Goal: Task Accomplishment & Management: Manage account settings

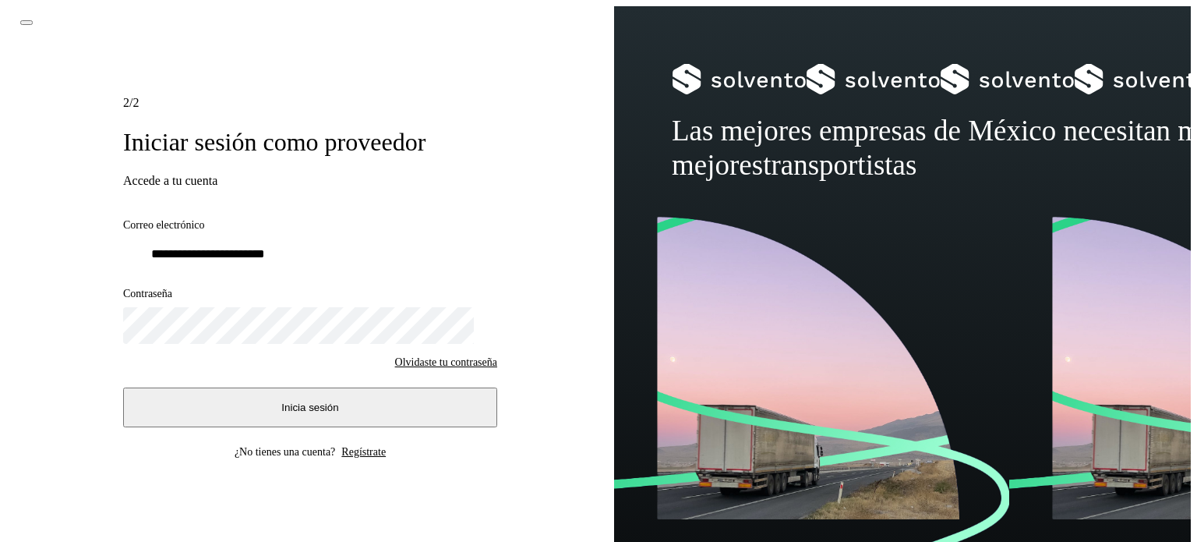
click at [293, 401] on span "Inicia sesión" at bounding box center [309, 407] width 57 height 12
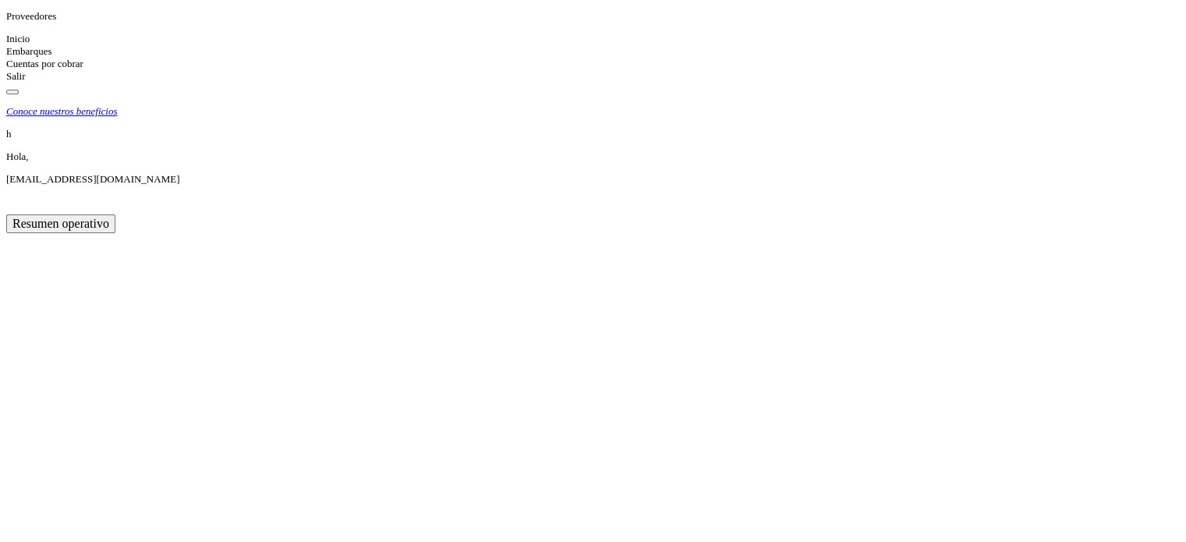
click at [6, 57] on icon at bounding box center [6, 51] width 0 height 12
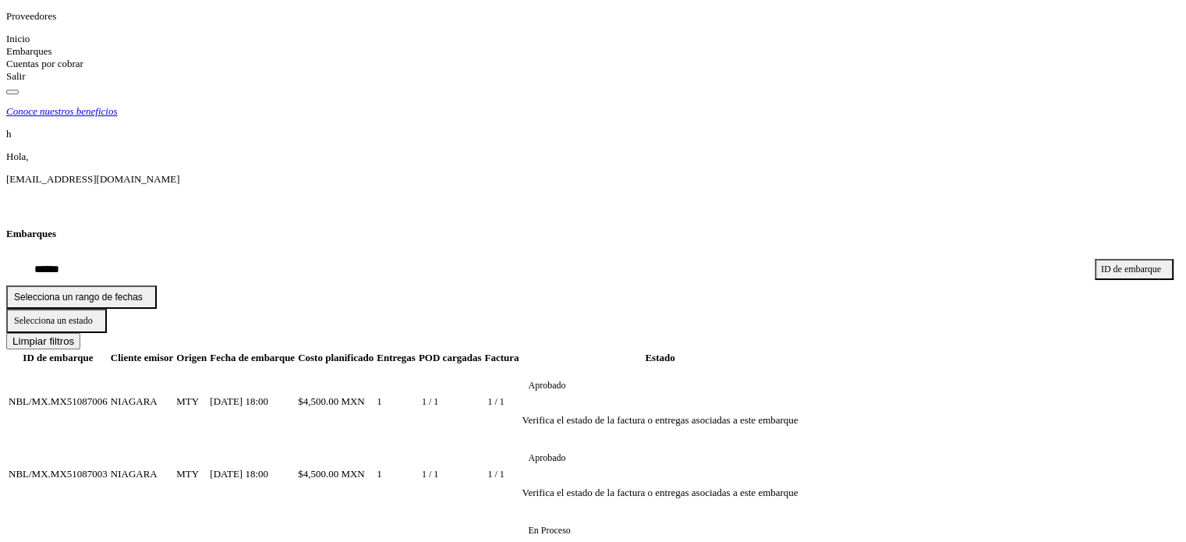
click at [695, 228] on div "Embarques" at bounding box center [592, 234] width 1173 height 12
click at [281, 254] on input "text" at bounding box center [543, 269] width 1075 height 31
paste input "**********"
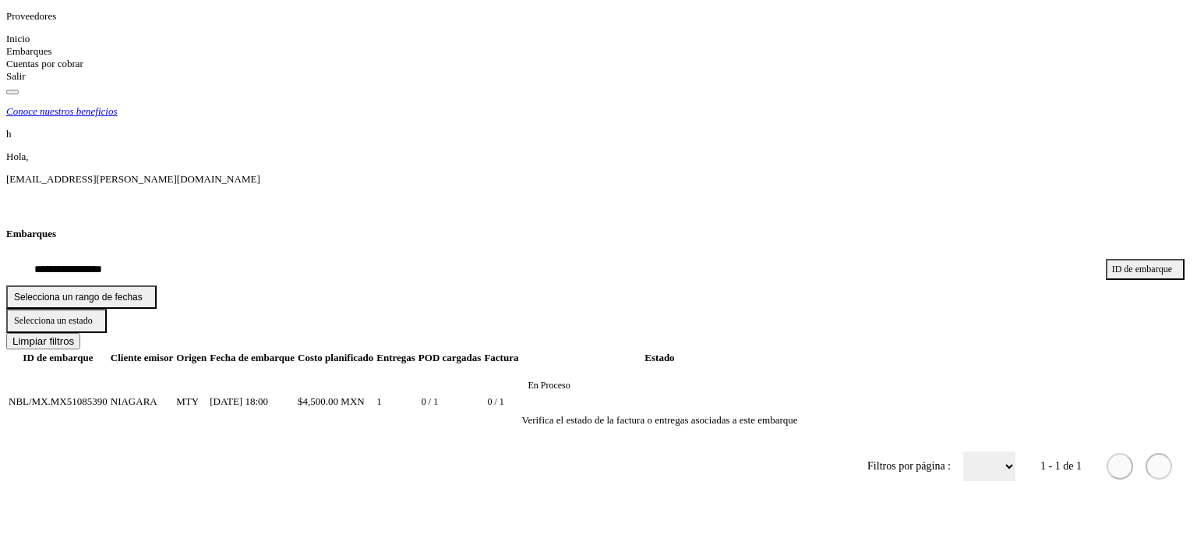
type input "**********"
click at [108, 366] on td "NBL/MX.MX51085390" at bounding box center [58, 401] width 101 height 71
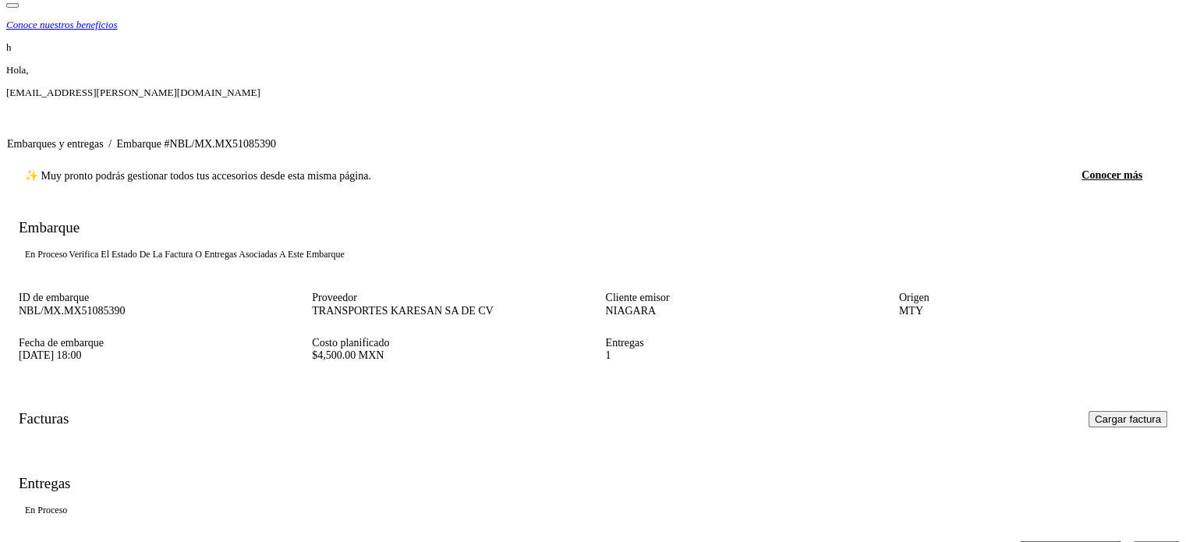
scroll to position [87, 0]
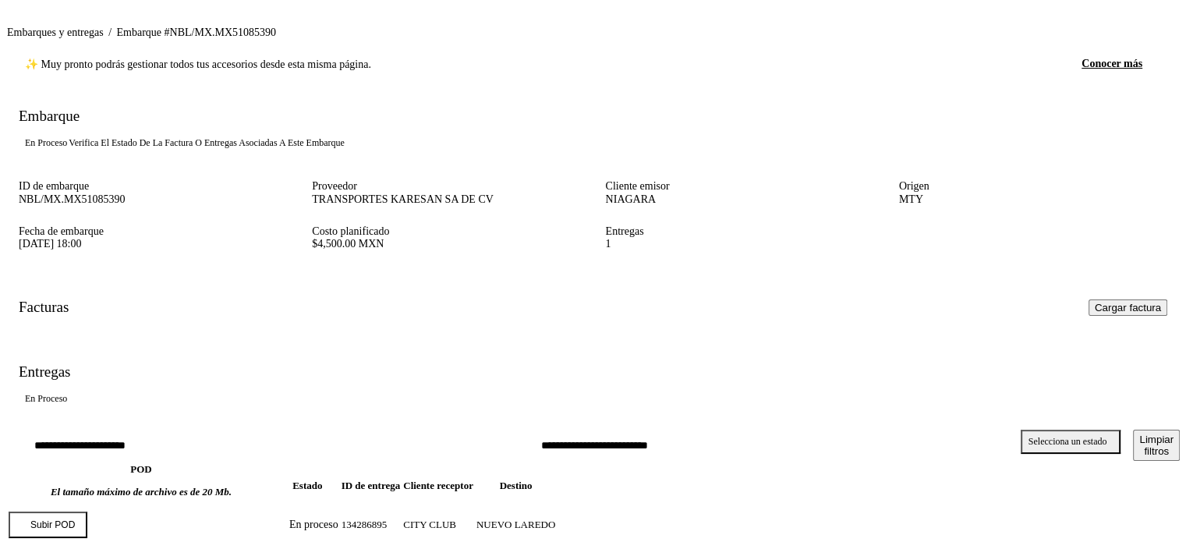
scroll to position [0, 0]
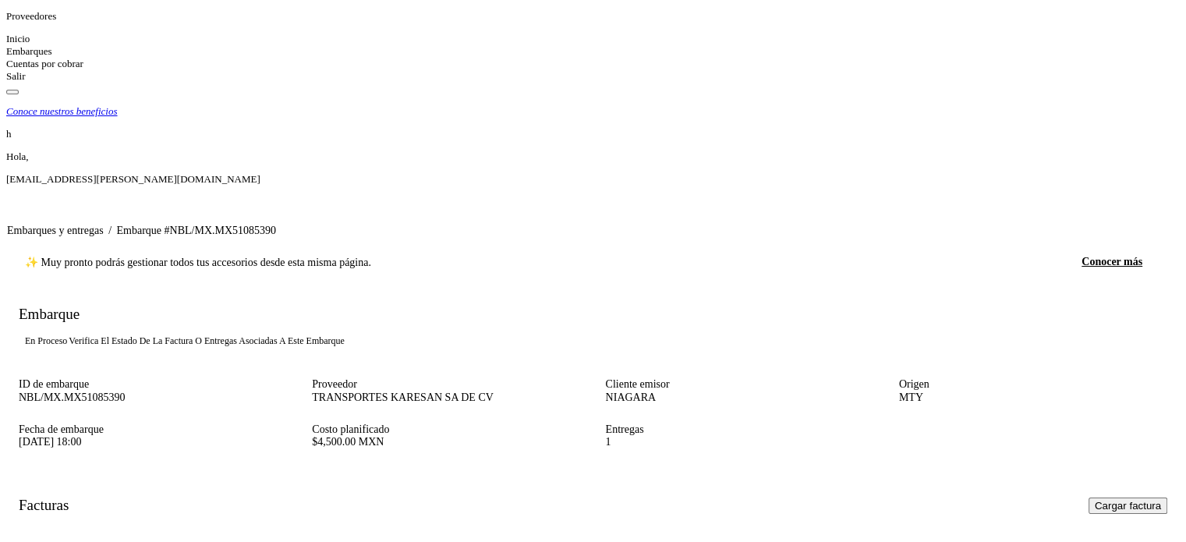
click at [104, 224] on link "Embarques y entregas" at bounding box center [55, 230] width 97 height 12
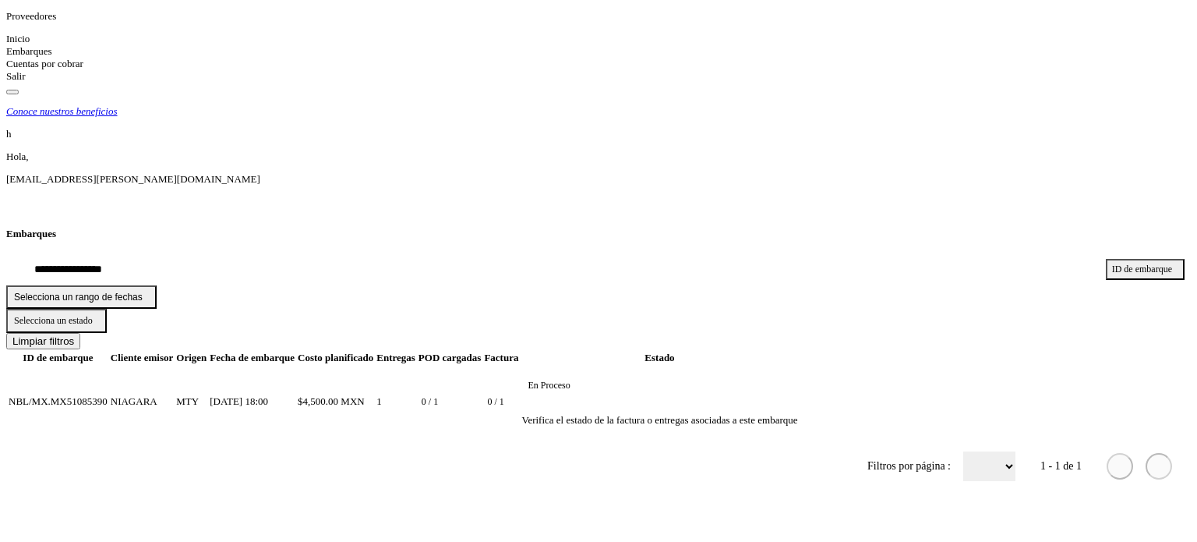
click at [1093, 270] on icon at bounding box center [1093, 270] width 0 height 0
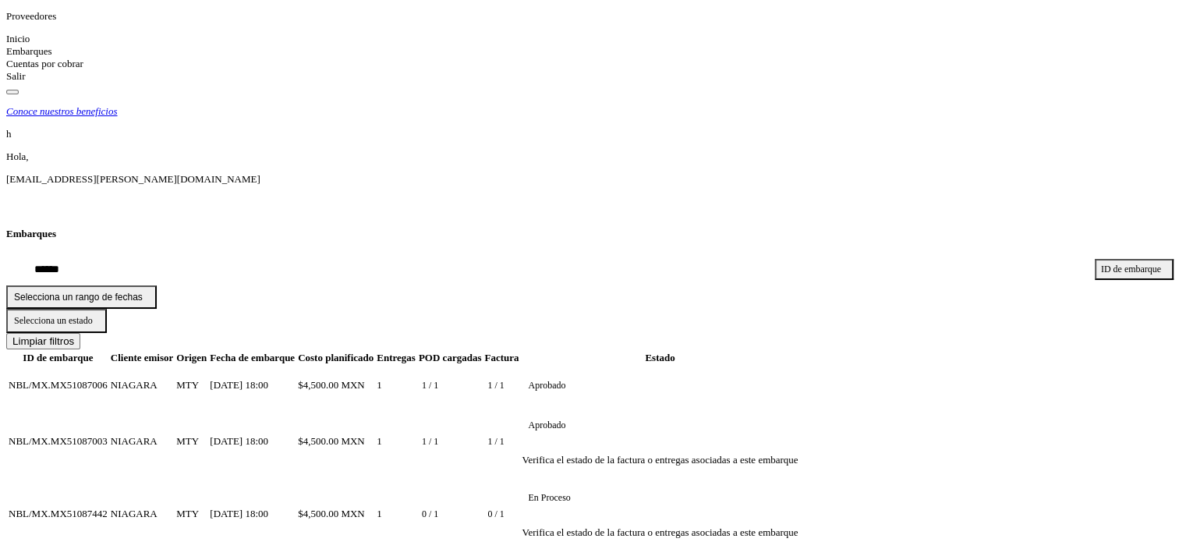
scroll to position [175, 0]
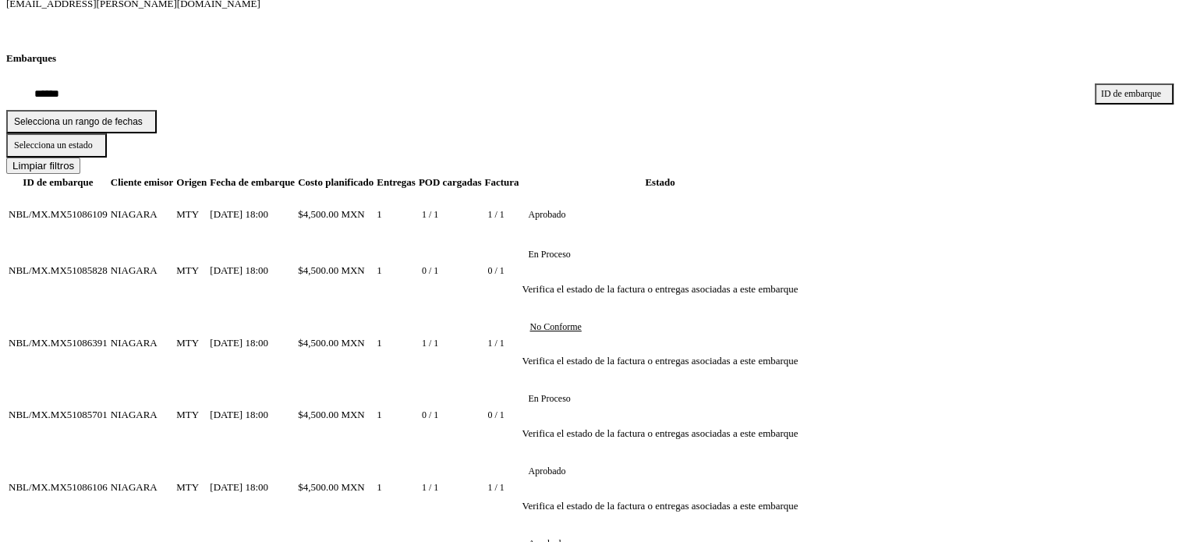
scroll to position [175, 0]
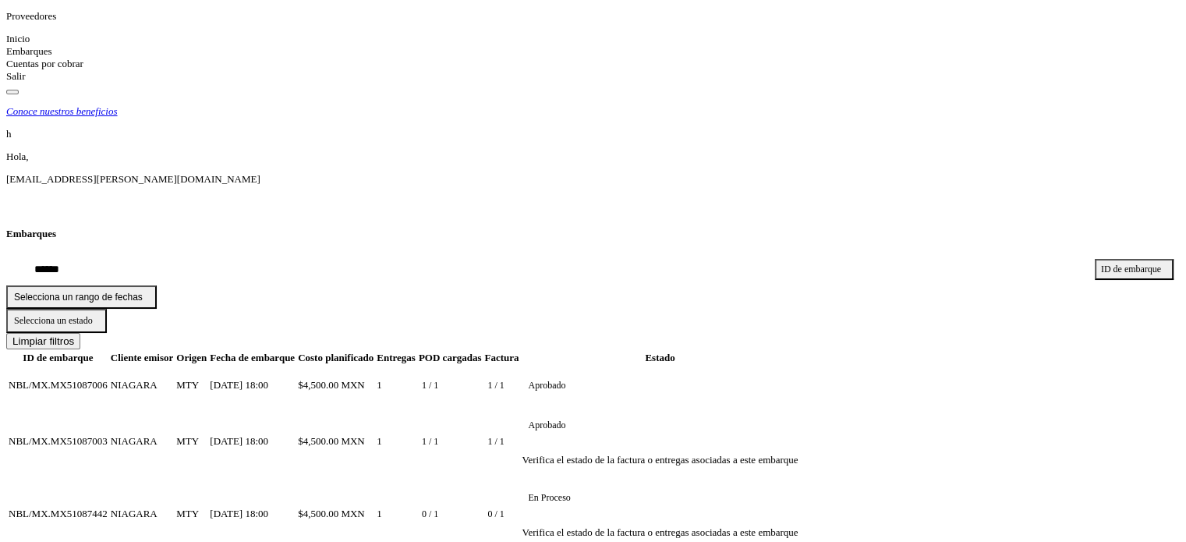
click at [150, 254] on input "text" at bounding box center [543, 269] width 1075 height 31
paste input "**********"
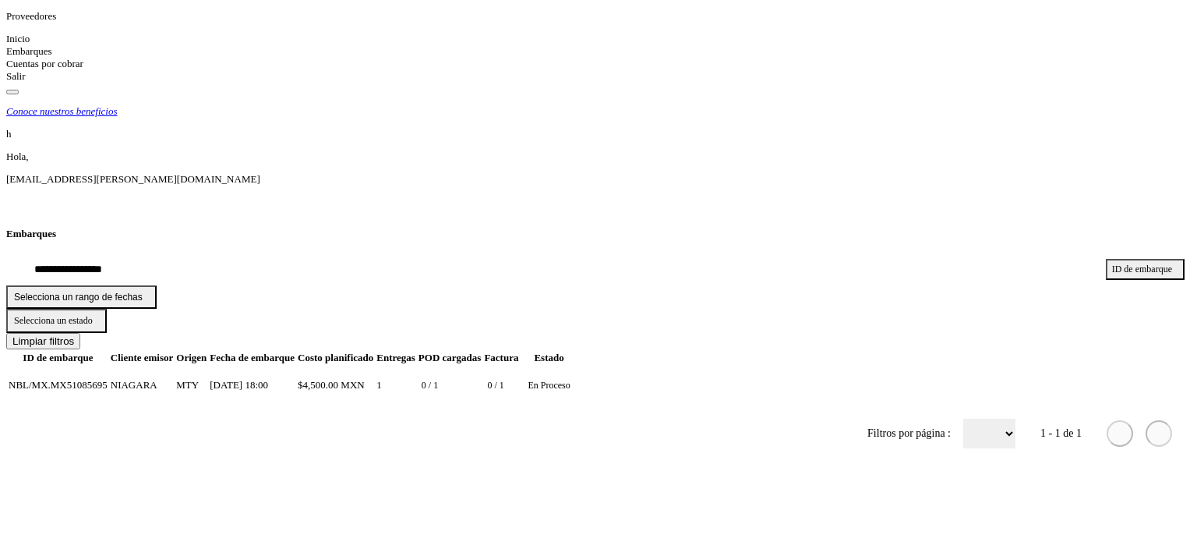
type input "**********"
click at [108, 366] on td "NBL/MX.MX51085695" at bounding box center [58, 385] width 101 height 38
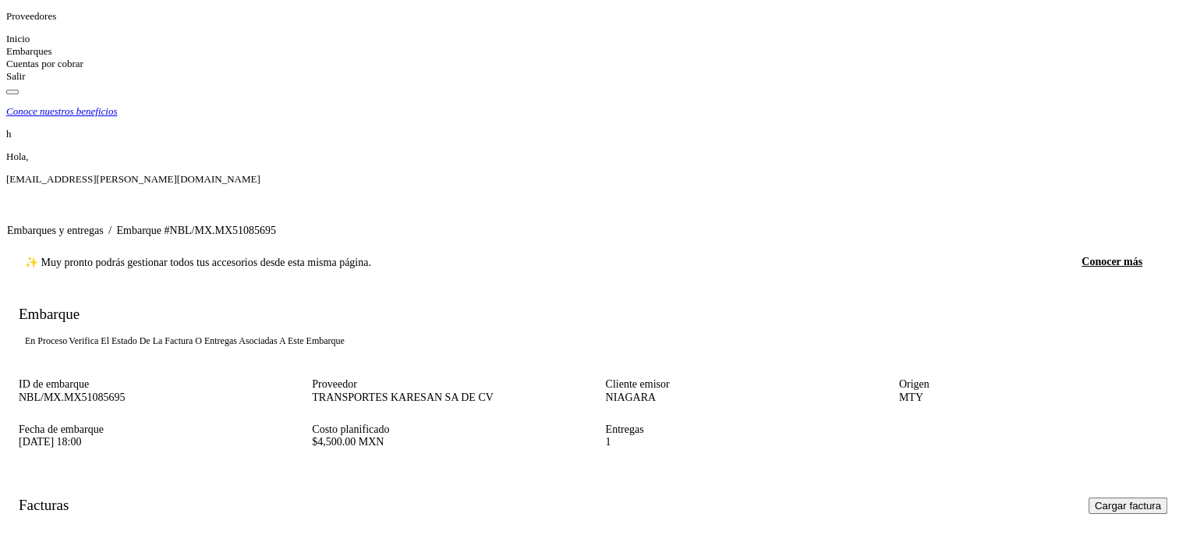
click at [104, 224] on link "Embarques y entregas" at bounding box center [55, 230] width 97 height 12
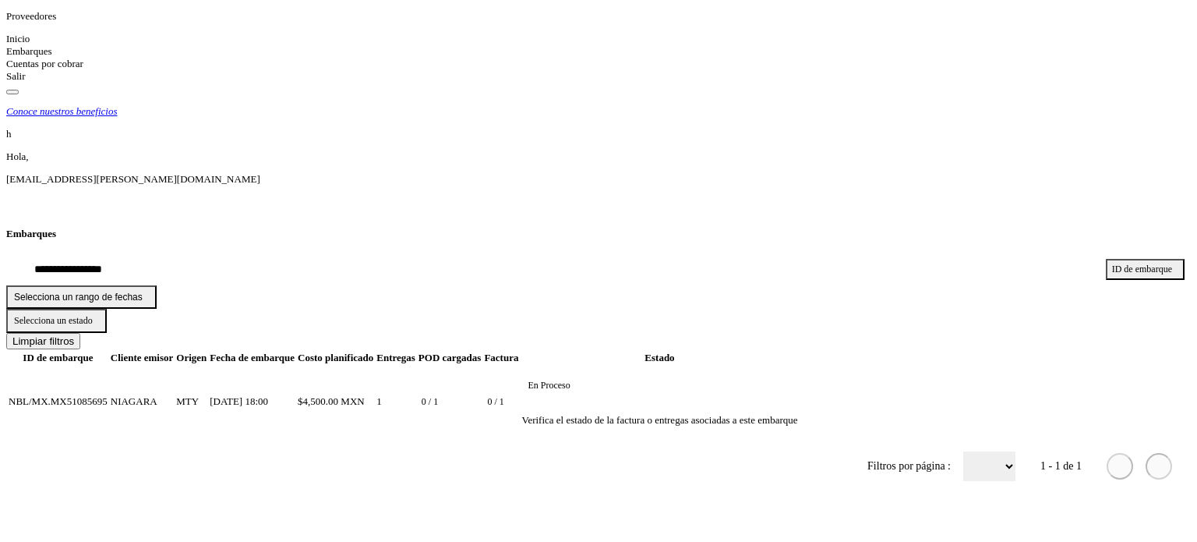
click at [808, 381] on div "**********" at bounding box center [598, 361] width 1185 height 266
click at [1093, 270] on icon at bounding box center [1093, 270] width 0 height 0
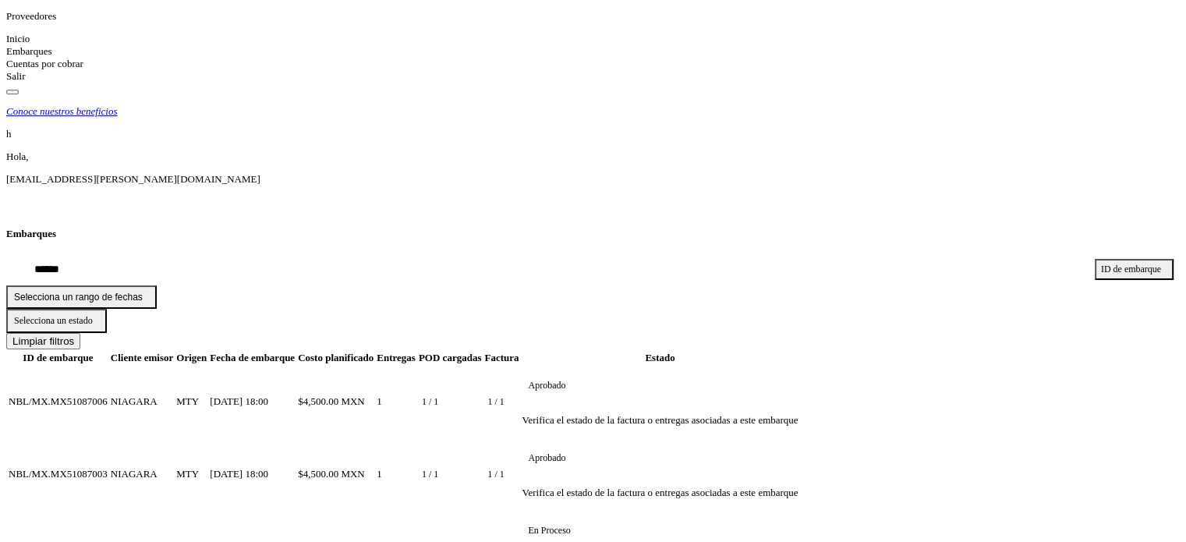
click at [1081, 270] on icon at bounding box center [1081, 270] width 0 height 0
click at [107, 309] on button "Selecciona un estado" at bounding box center [56, 321] width 101 height 24
click at [1014, 350] on icon at bounding box center [1014, 350] width 0 height 0
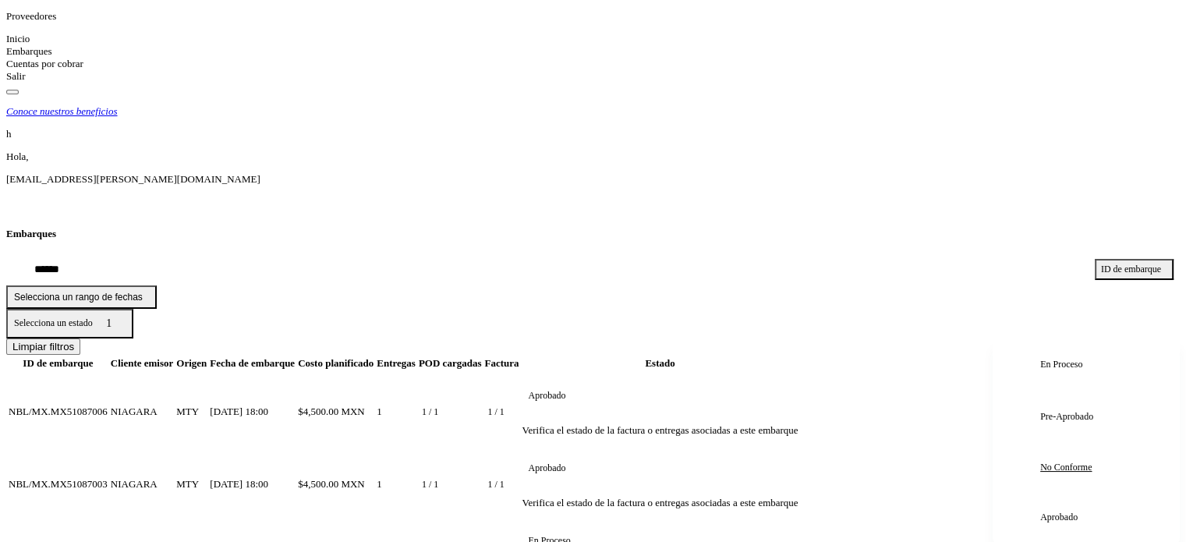
click at [935, 102] on div at bounding box center [593, 271] width 1186 height 542
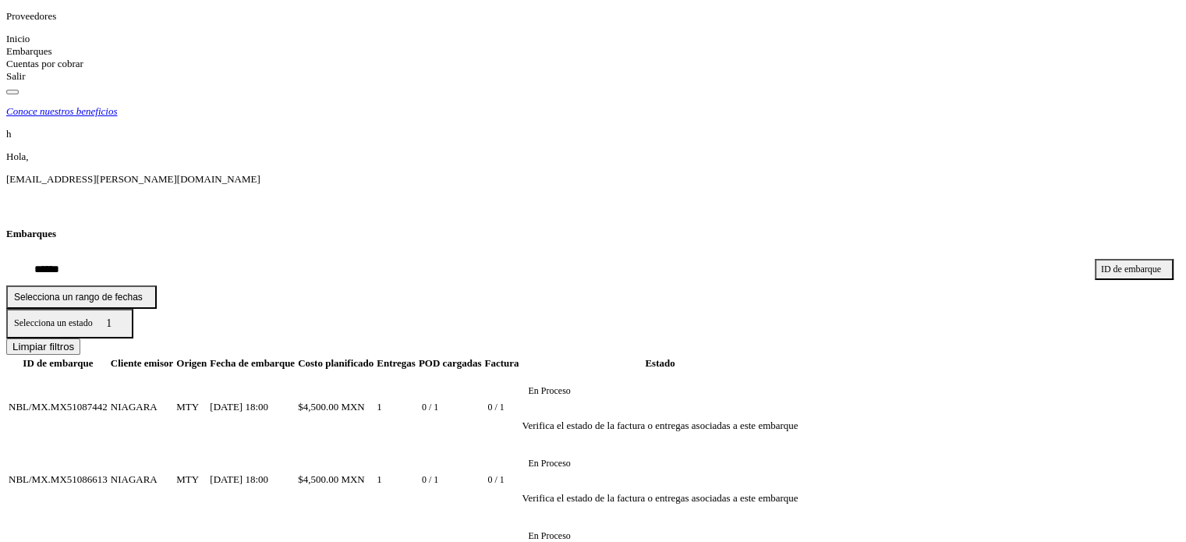
scroll to position [175, 0]
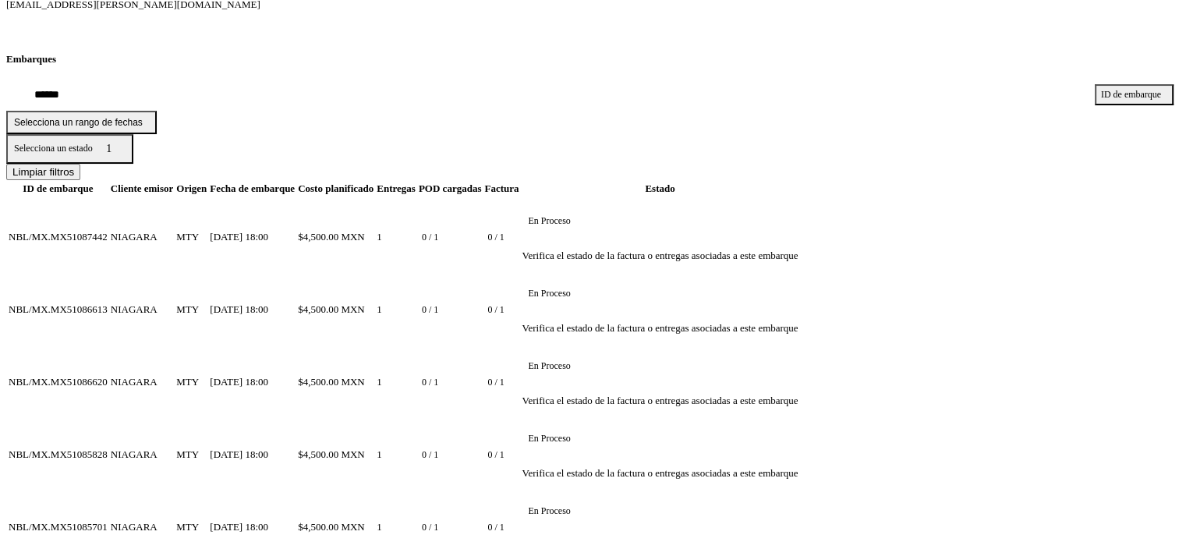
scroll to position [0, 0]
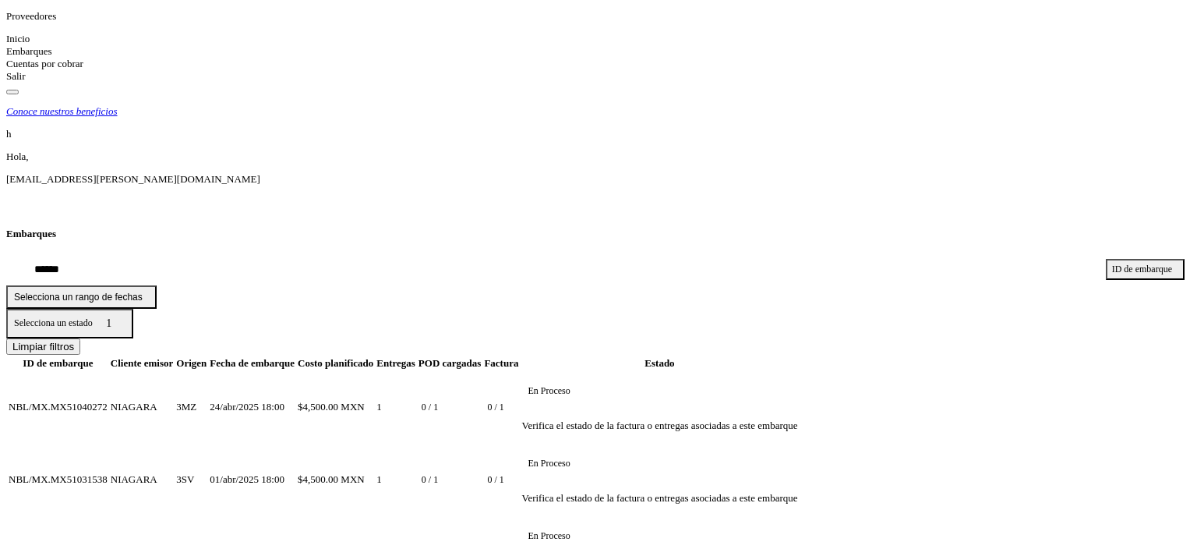
drag, startPoint x: 1196, startPoint y: 380, endPoint x: 1196, endPoint y: 221, distance: 158.2
click at [1196, 221] on html "Proveedores Inicio Embarques Cuentas por cobrar Salir Conoce nuestros beneficio…" at bounding box center [598, 397] width 1197 height 795
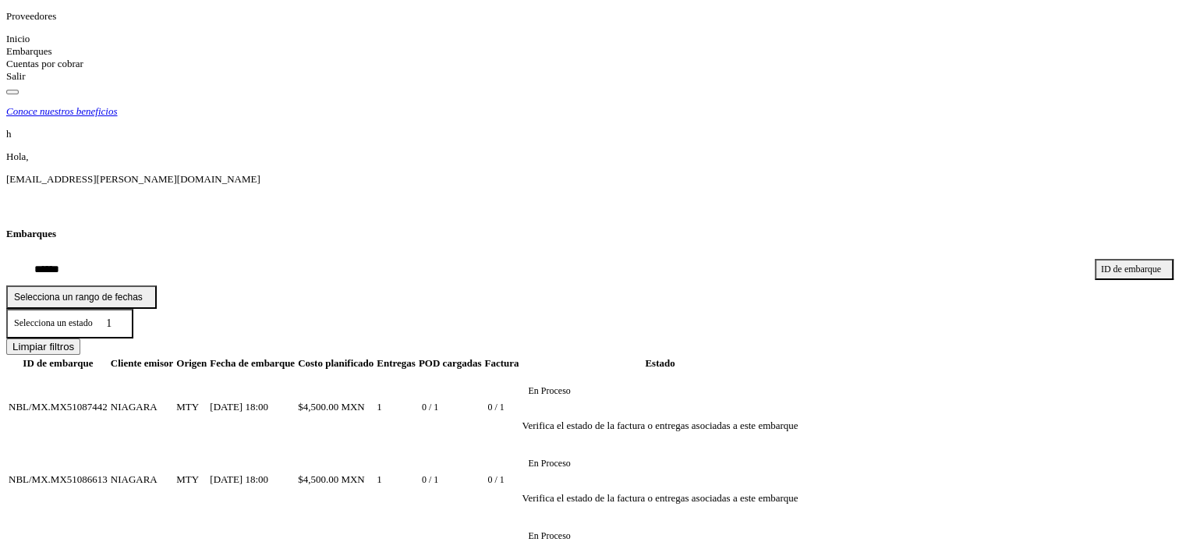
click at [133, 309] on button "Selecciona un estado 1" at bounding box center [69, 324] width 127 height 30
click at [1101, 127] on div at bounding box center [593, 271] width 1186 height 542
click at [757, 105] on div "Conoce nuestros beneficios h Hola, hpichardo@karesan.com.mx" at bounding box center [592, 159] width 1173 height 109
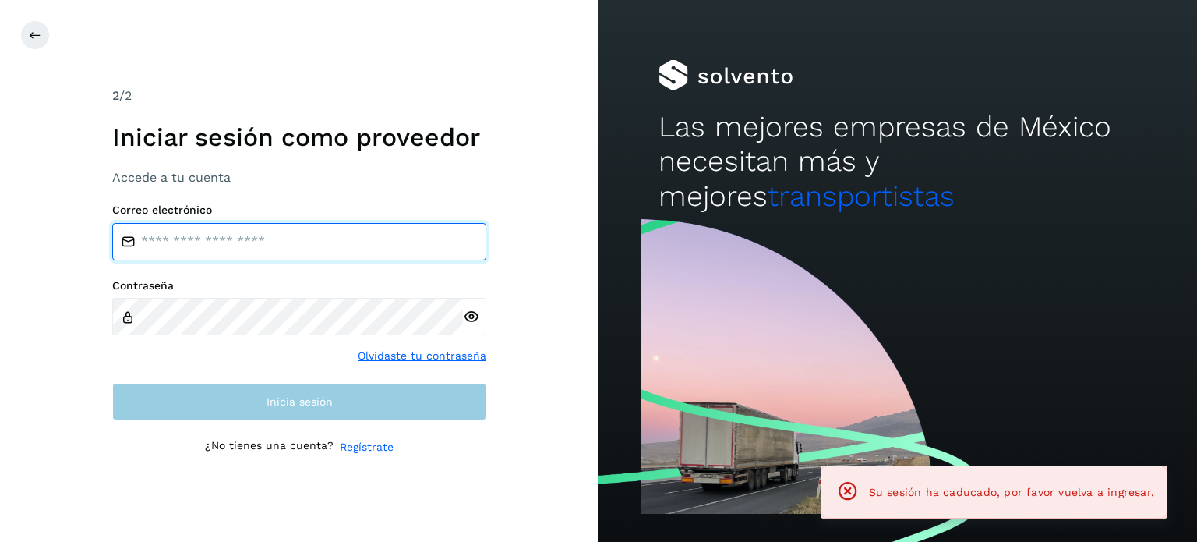
type input "**********"
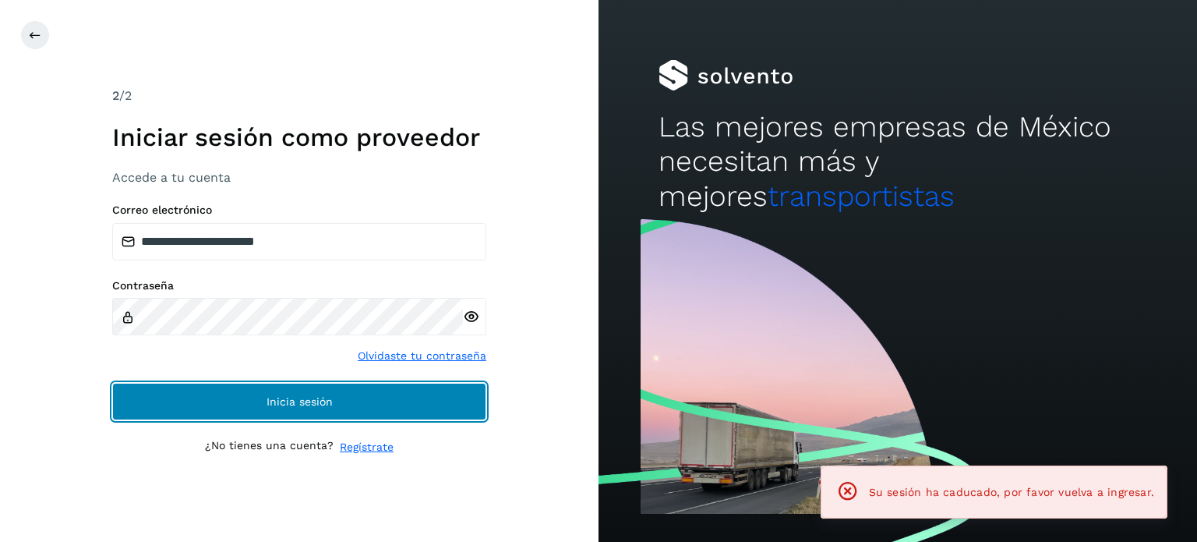
click at [343, 414] on button "Inicia sesión" at bounding box center [299, 401] width 374 height 37
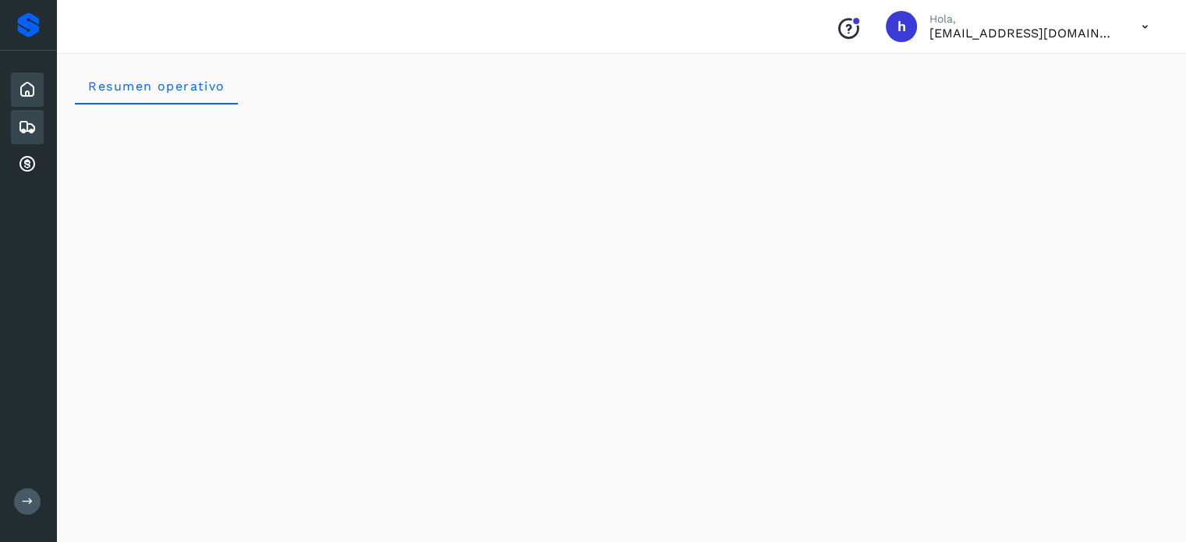
click at [29, 126] on icon at bounding box center [27, 127] width 19 height 19
